Goal: Obtain resource: Obtain resource

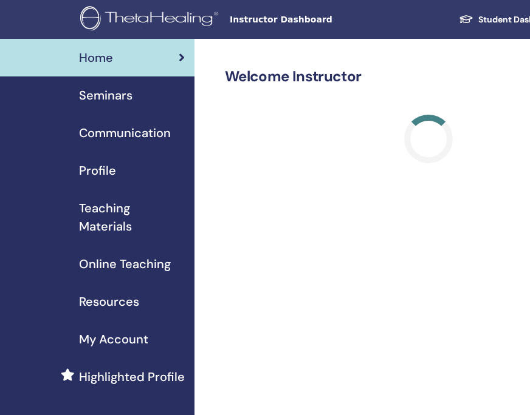
click at [95, 211] on span "Teaching Materials" at bounding box center [132, 217] width 106 height 36
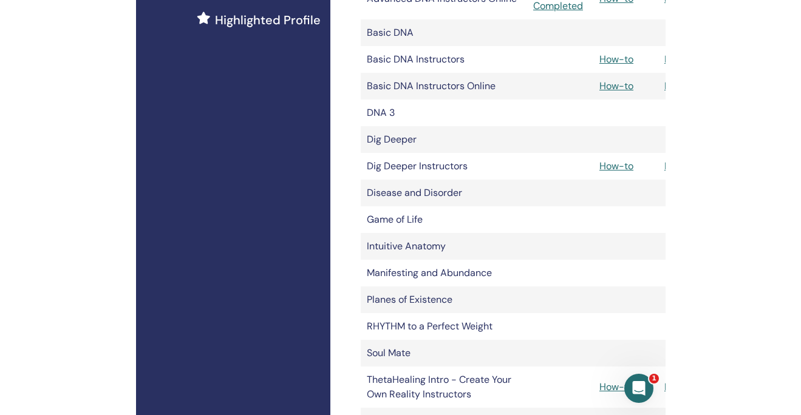
scroll to position [356, 0]
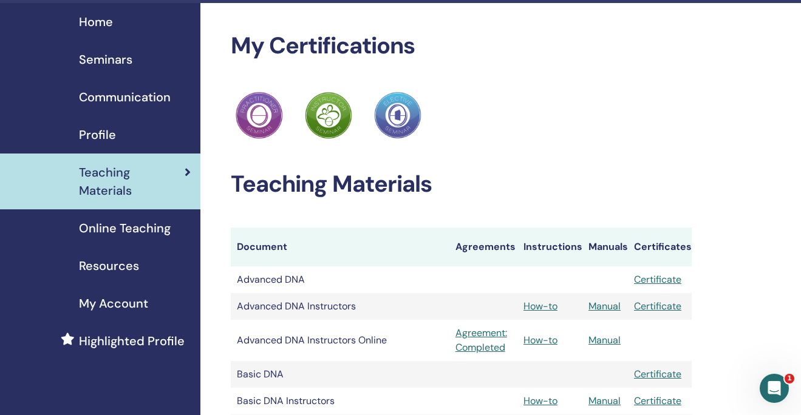
scroll to position [0, 0]
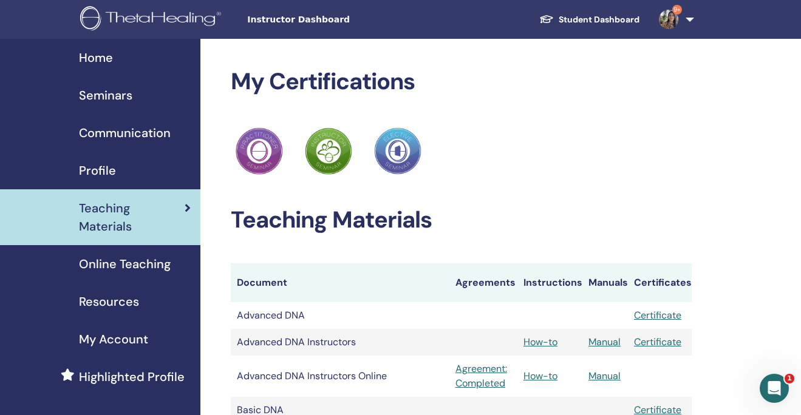
click at [529, 16] on img at bounding box center [668, 19] width 19 height 19
